Goal: Task Accomplishment & Management: Use online tool/utility

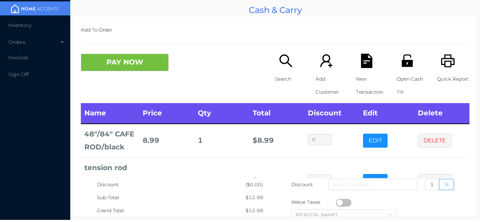
scroll to position [33, 0]
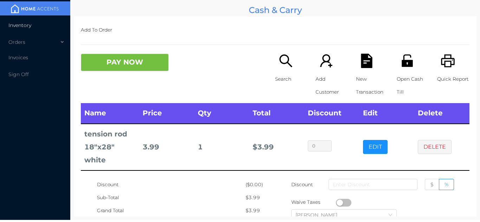
click at [23, 26] on span "Inventory" at bounding box center [19, 25] width 23 height 6
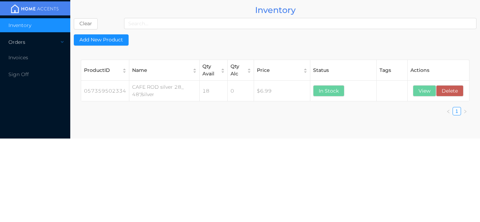
click at [57, 37] on div "Orders" at bounding box center [35, 42] width 70 height 14
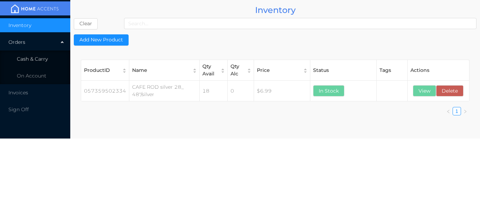
click at [50, 62] on li "Cash & Carry" at bounding box center [35, 59] width 70 height 14
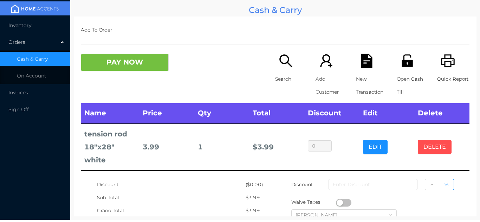
click at [438, 152] on button "DELETE" at bounding box center [435, 147] width 34 height 14
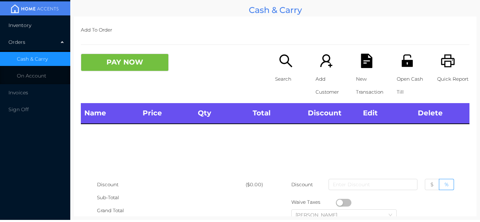
click at [32, 31] on li "Inventory" at bounding box center [35, 25] width 70 height 14
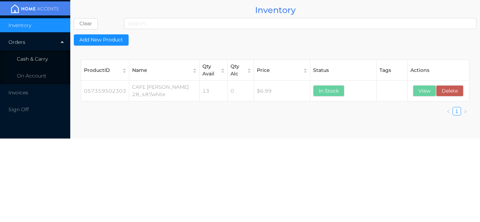
click at [33, 59] on span "Cash & Carry" at bounding box center [32, 59] width 31 height 6
